Goal: Transaction & Acquisition: Purchase product/service

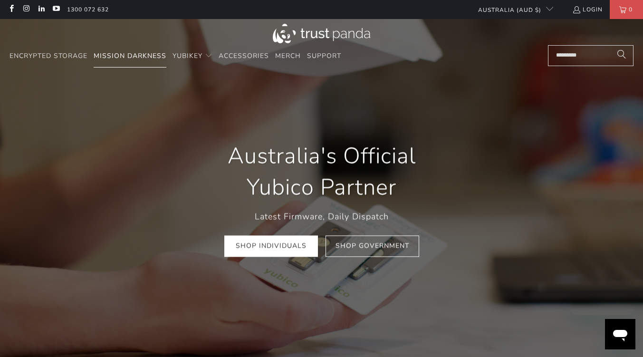
click at [153, 55] on span "Mission Darkness" at bounding box center [130, 55] width 73 height 9
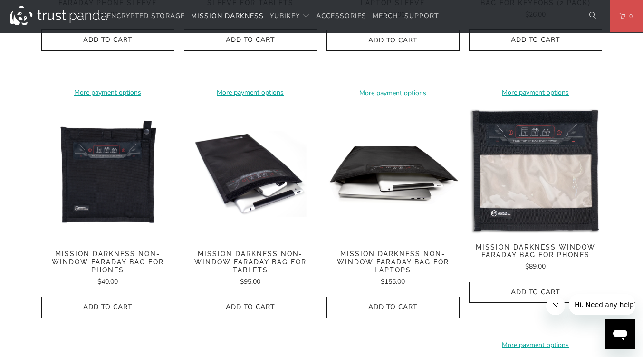
click at [398, 190] on img at bounding box center [392, 173] width 133 height 133
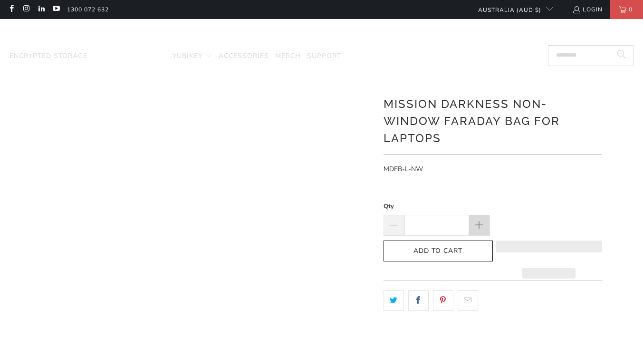
click at [478, 224] on span at bounding box center [479, 225] width 10 height 10
click at [478, 222] on span at bounding box center [479, 225] width 10 height 10
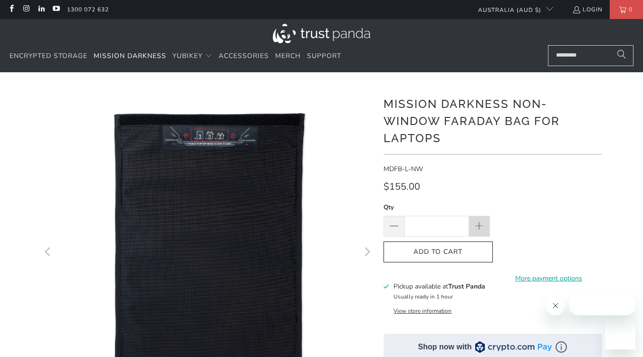
click at [480, 220] on span at bounding box center [479, 226] width 21 height 21
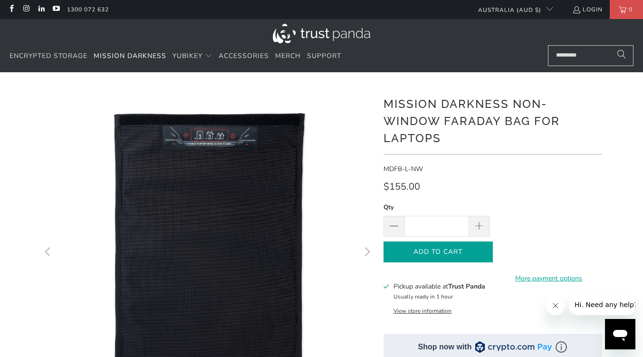
click at [439, 252] on icon "button" at bounding box center [437, 251] width 15 height 15
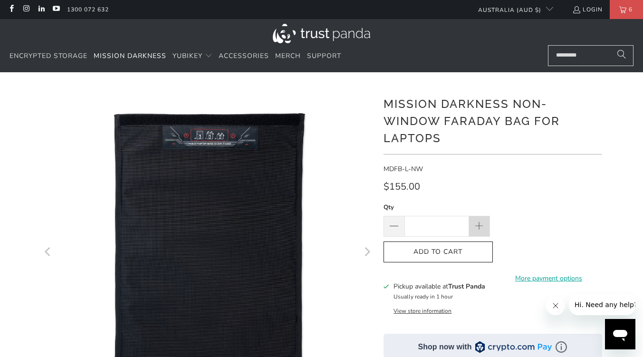
click at [478, 224] on span at bounding box center [479, 226] width 10 height 10
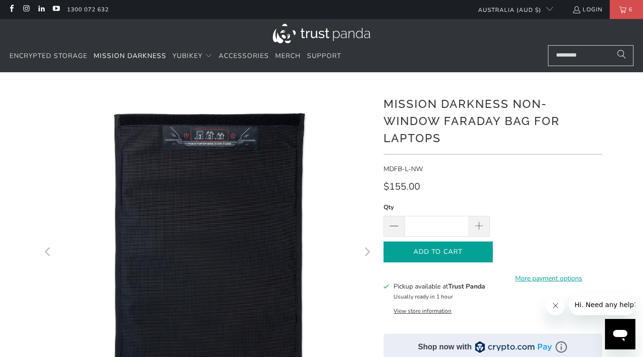
click at [445, 254] on icon "button" at bounding box center [437, 251] width 15 height 15
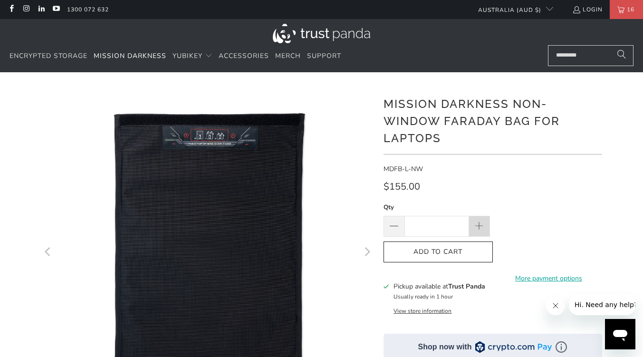
click at [478, 224] on span at bounding box center [479, 226] width 10 height 10
type input "**"
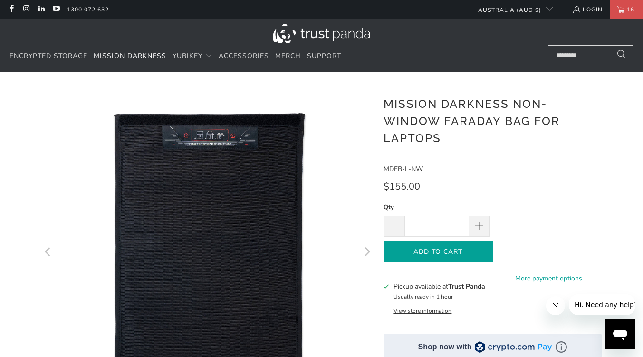
click at [455, 248] on span "Add to Cart" at bounding box center [437, 252] width 89 height 8
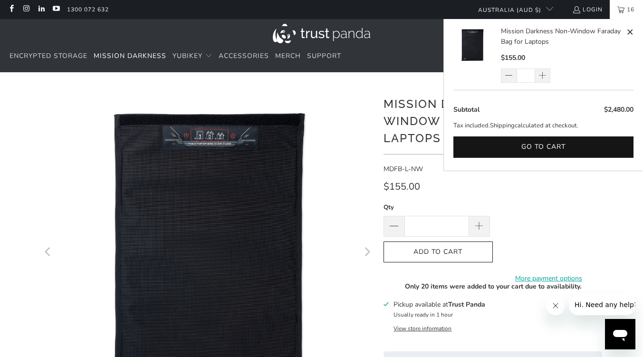
click at [631, 31] on span at bounding box center [629, 32] width 7 height 12
type input "*"
